Goal: Task Accomplishment & Management: Manage account settings

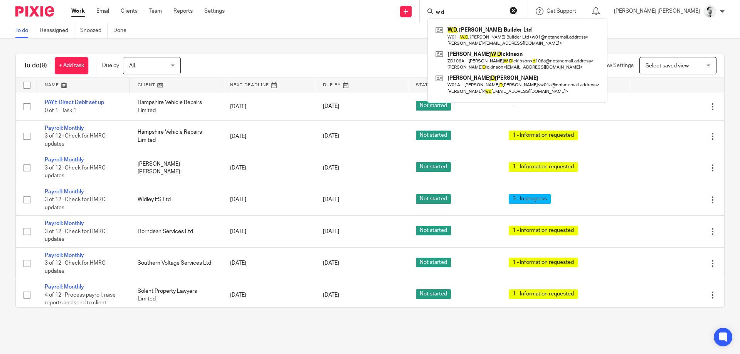
scroll to position [76, 0]
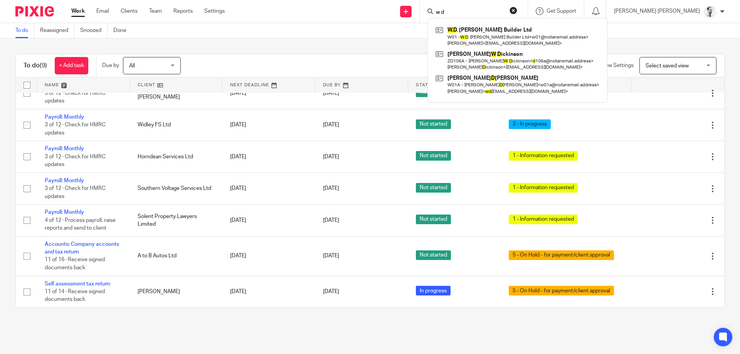
drag, startPoint x: 444, startPoint y: 2, endPoint x: 439, endPoint y: 2, distance: 5.4
click at [439, 9] on input "w d" at bounding box center [469, 12] width 69 height 7
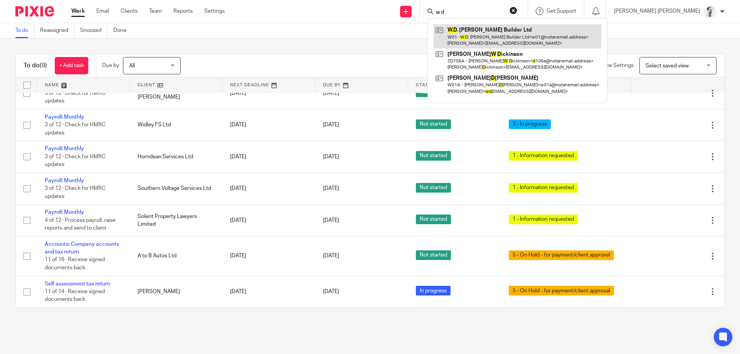
click at [530, 28] on link at bounding box center [518, 36] width 168 height 24
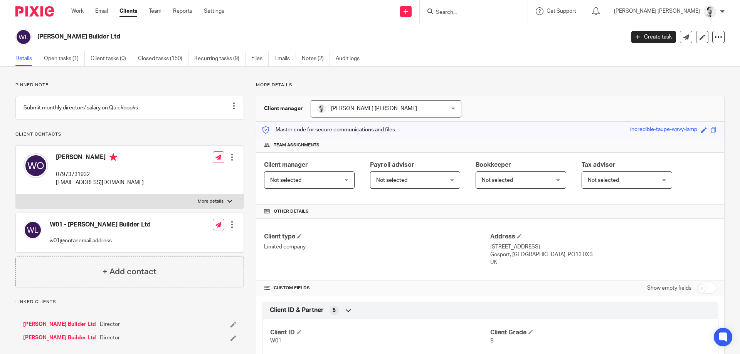
scroll to position [346, 0]
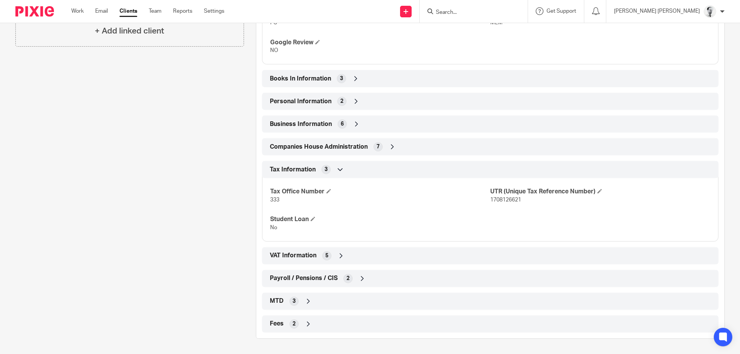
click at [313, 276] on span "Payroll / Pensions / CIS" at bounding box center [304, 278] width 68 height 8
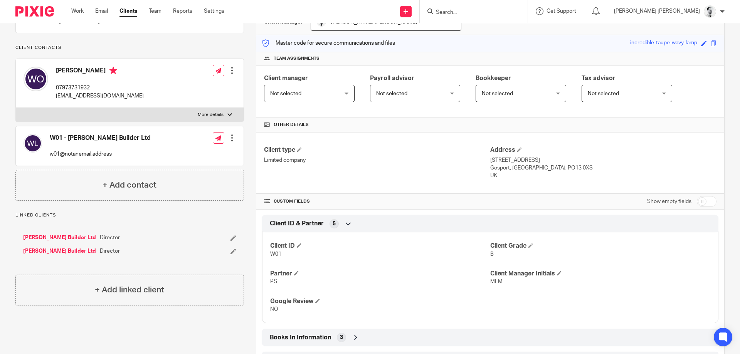
scroll to position [0, 0]
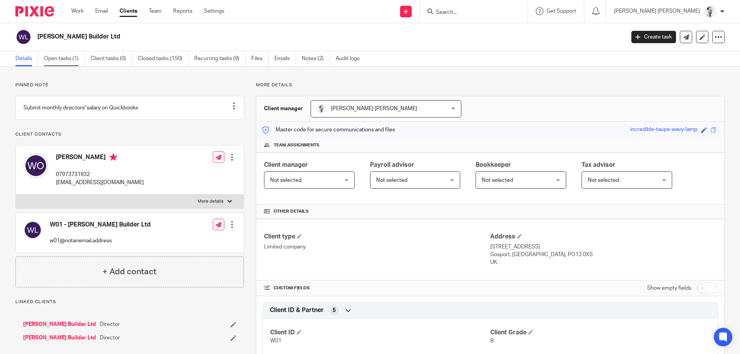
click at [69, 57] on link "Open tasks (1)" at bounding box center [64, 58] width 41 height 15
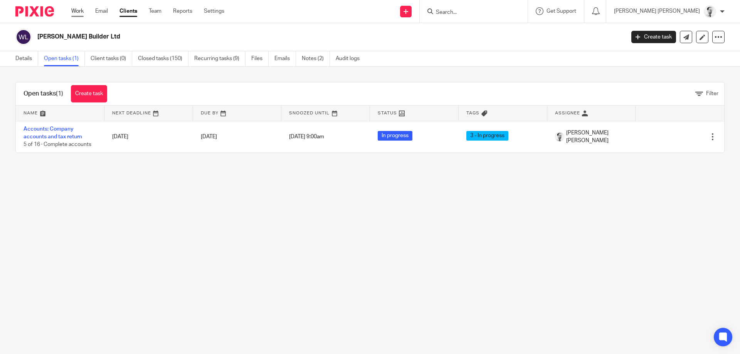
drag, startPoint x: 63, startPoint y: 20, endPoint x: 76, endPoint y: 10, distance: 16.7
click at [64, 19] on div "Work Email Clients Team Reports Settings Work Email Clients Team Reports Settin…" at bounding box center [370, 11] width 740 height 23
click at [76, 10] on link "Work" at bounding box center [77, 11] width 12 height 8
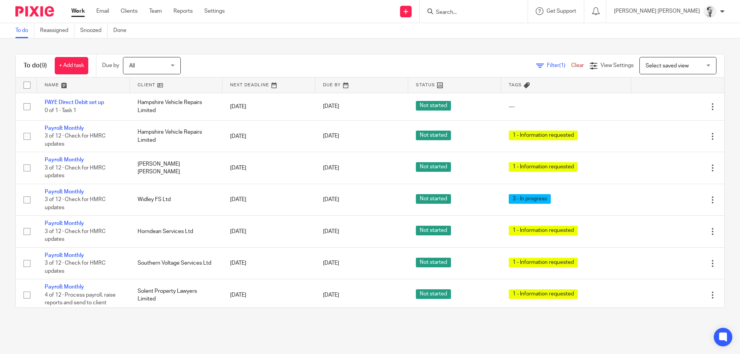
click at [505, 14] on input "Search" at bounding box center [469, 12] width 69 height 7
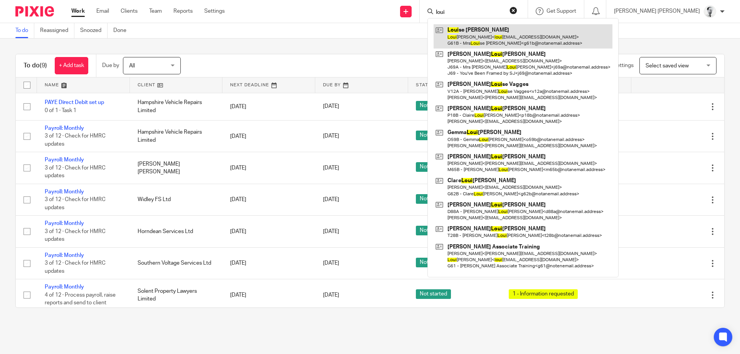
type input "loui"
click at [537, 34] on link at bounding box center [523, 36] width 179 height 24
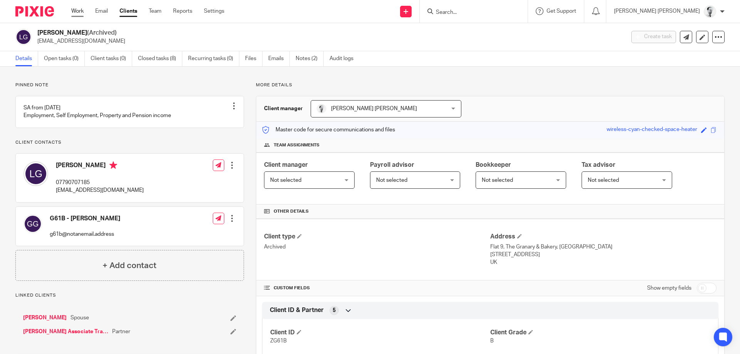
click at [74, 15] on link "Work" at bounding box center [77, 11] width 12 height 8
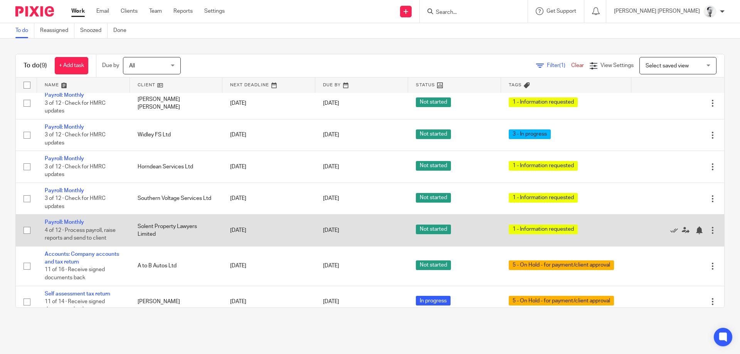
scroll to position [76, 0]
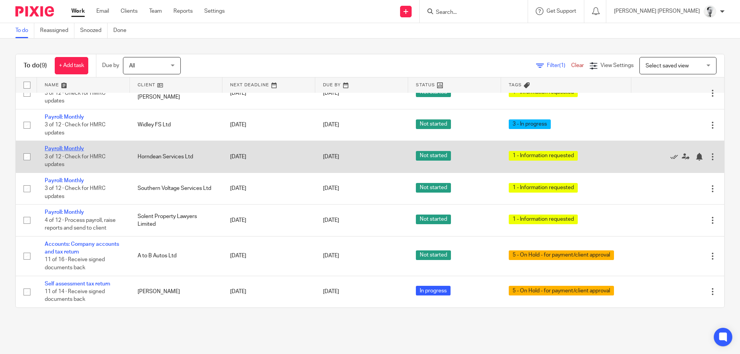
click at [71, 150] on link "Payroll: Monthly" at bounding box center [64, 148] width 39 height 5
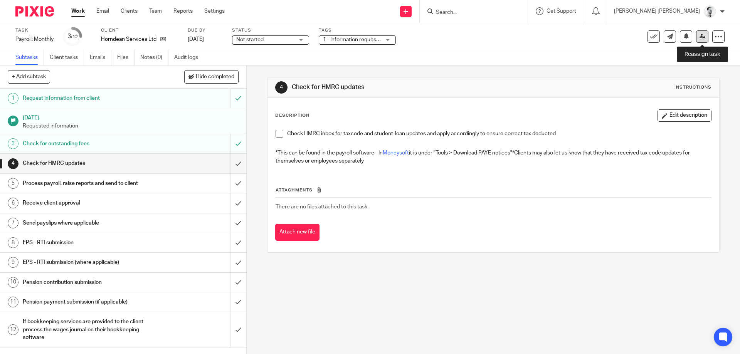
click at [704, 34] on icon at bounding box center [703, 37] width 6 height 6
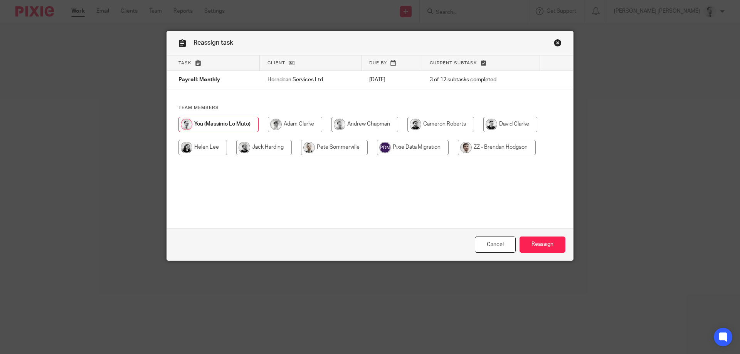
click at [496, 123] on input "radio" at bounding box center [510, 124] width 54 height 15
radio input "true"
click at [547, 253] on div "Cancel Reassign" at bounding box center [370, 245] width 406 height 32
click at [552, 244] on input "Reassign" at bounding box center [543, 245] width 46 height 17
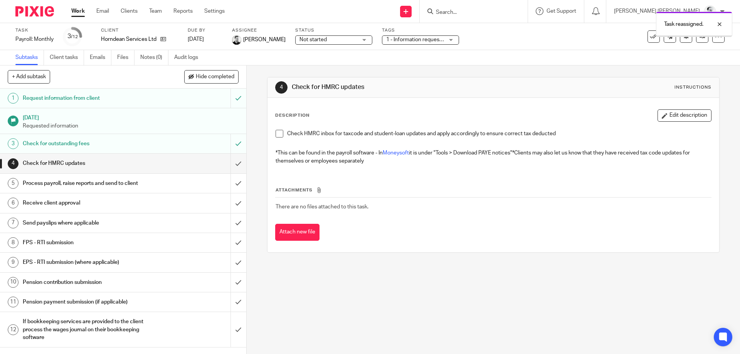
click at [74, 12] on link "Work" at bounding box center [77, 11] width 13 height 8
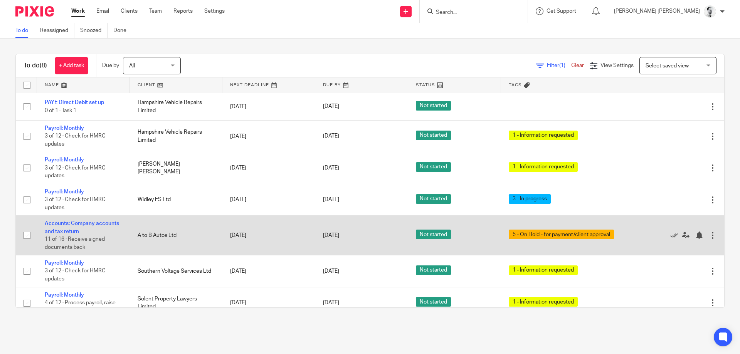
scroll to position [44, 0]
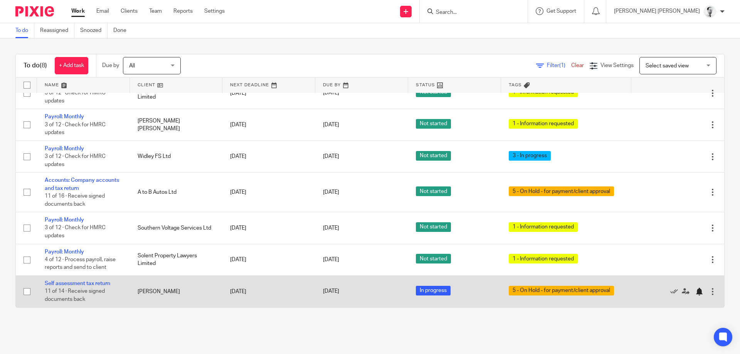
click at [702, 295] on div at bounding box center [699, 292] width 8 height 8
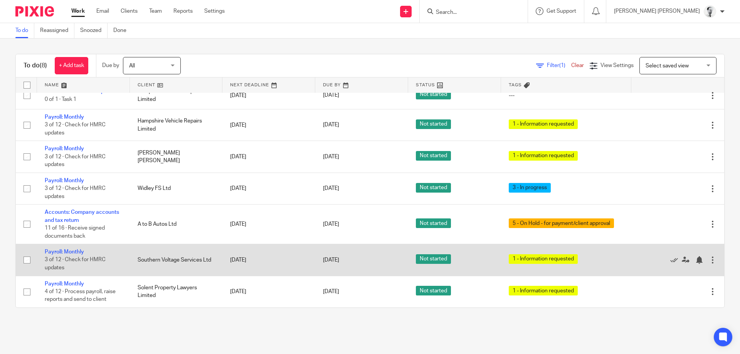
scroll to position [0, 0]
